Goal: Task Accomplishment & Management: Use online tool/utility

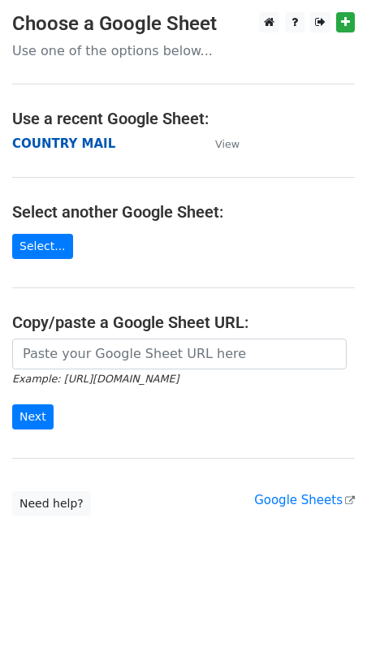
click at [74, 142] on strong "COUNTRY MAIL" at bounding box center [63, 143] width 103 height 15
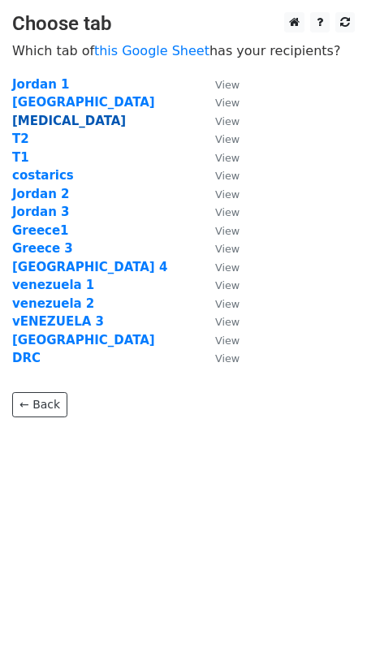
click at [21, 128] on strong "[MEDICAL_DATA]" at bounding box center [69, 121] width 114 height 15
